Goal: Find specific page/section: Find specific page/section

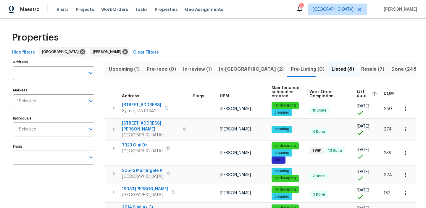
click at [227, 69] on span "In-reno (2)" at bounding box center [251, 69] width 65 height 8
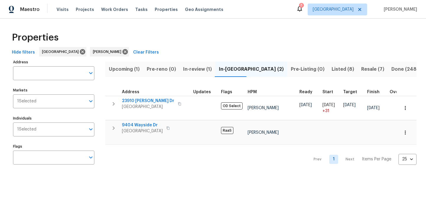
click at [170, 166] on div "Prev 1 Next Items Per Page 25 25 ​" at bounding box center [260, 157] width 311 height 25
click at [127, 70] on span "Upcoming (1)" at bounding box center [124, 69] width 31 height 8
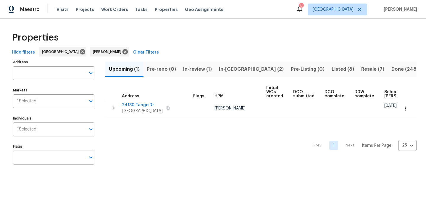
click at [255, 148] on div "Prev 1 Next Items Per Page 25 25 ​" at bounding box center [260, 143] width 311 height 53
click at [361, 70] on span "Resale (7)" at bounding box center [372, 69] width 23 height 8
